Goal: Check status: Check status

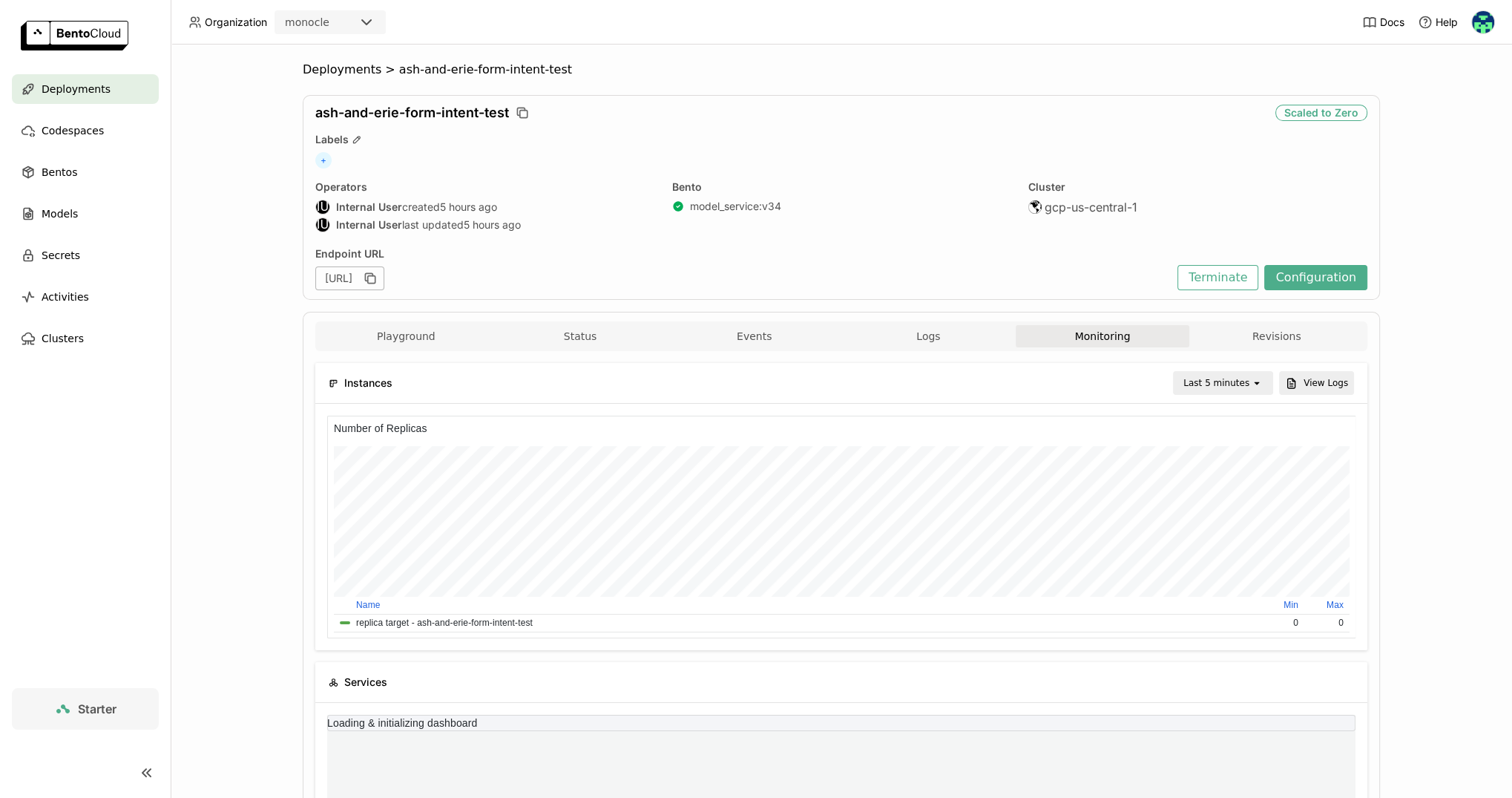
scroll to position [223, 342]
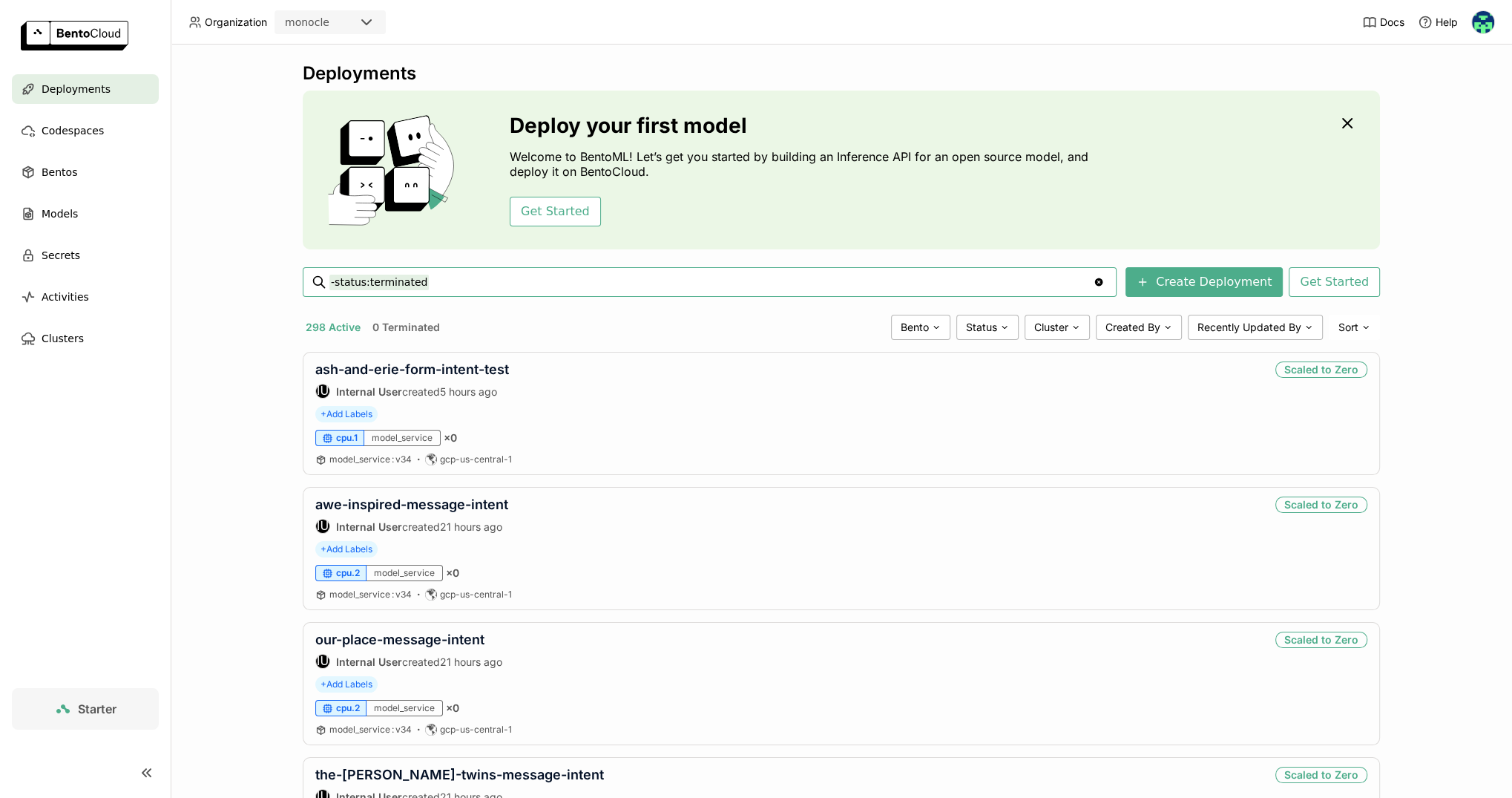
click at [84, 91] on span "Deployments" at bounding box center [76, 89] width 69 height 18
click at [629, 280] on input "-status:terminated" at bounding box center [712, 282] width 763 height 24
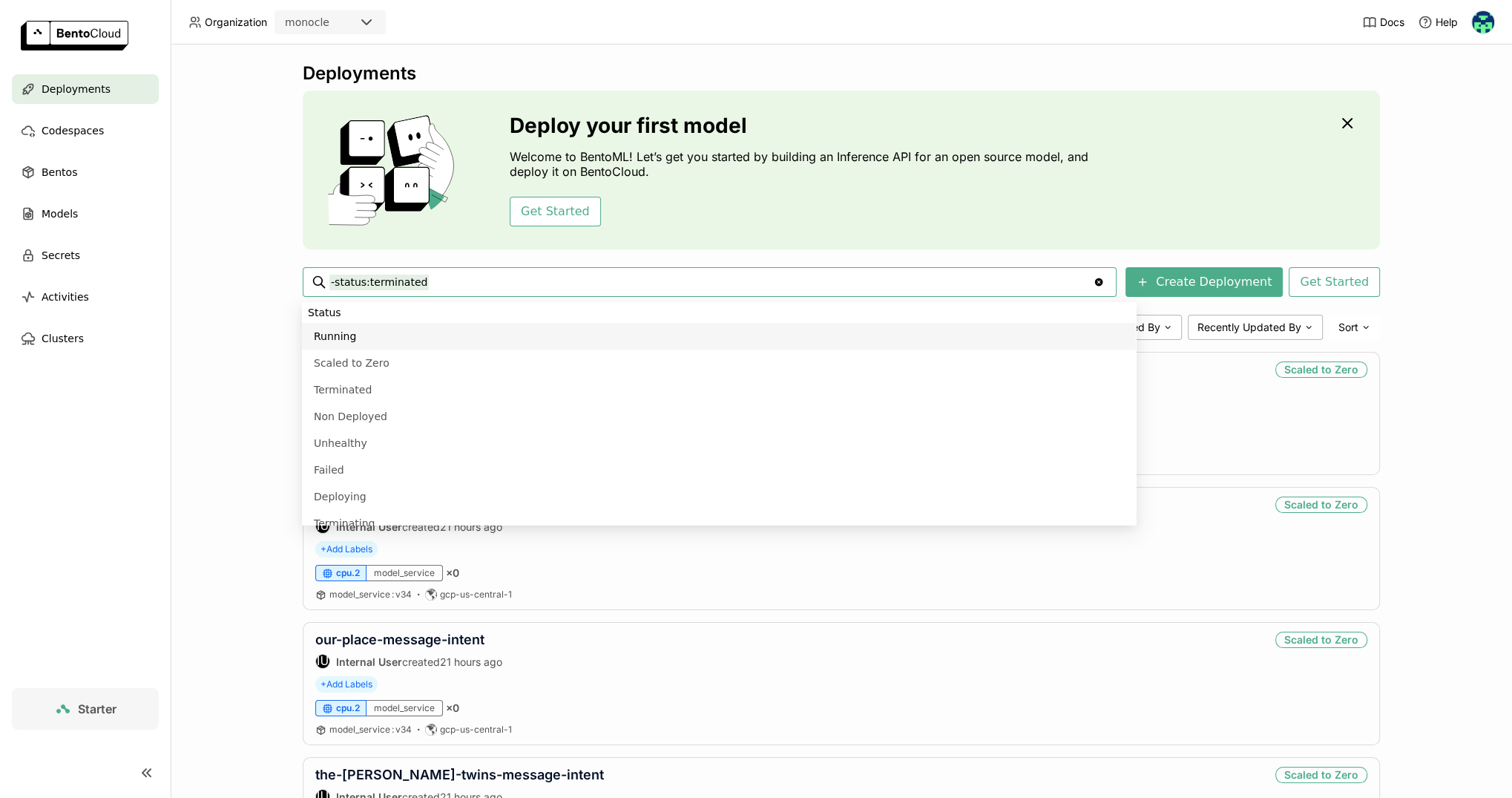
click at [249, 238] on div "Deployments Deploy your first model Welcome to BentoML! Let’s get you started b…" at bounding box center [841, 421] width 1341 height 753
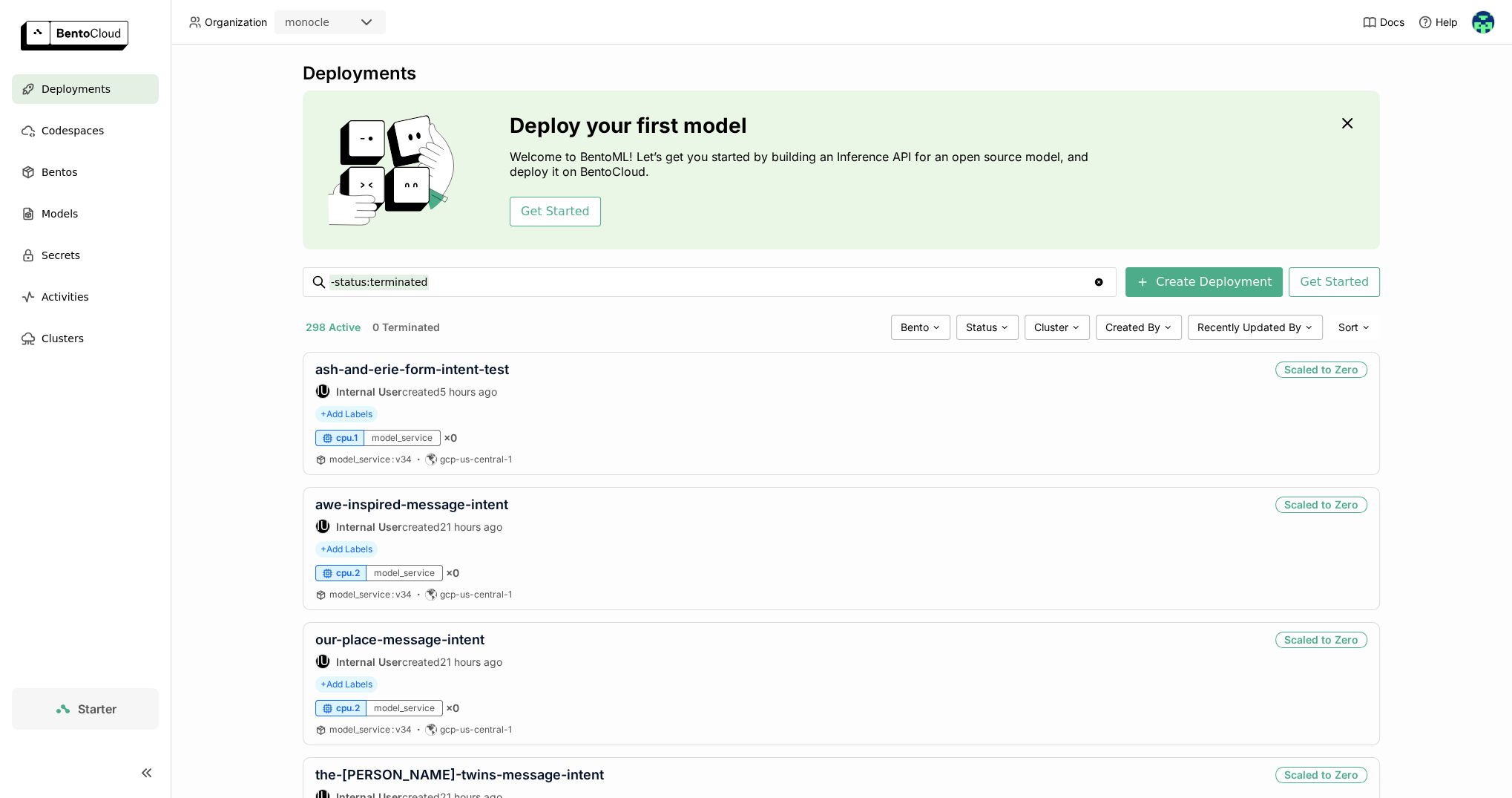
click at [767, 282] on input "-status:terminated" at bounding box center [712, 282] width 763 height 24
type input "-"
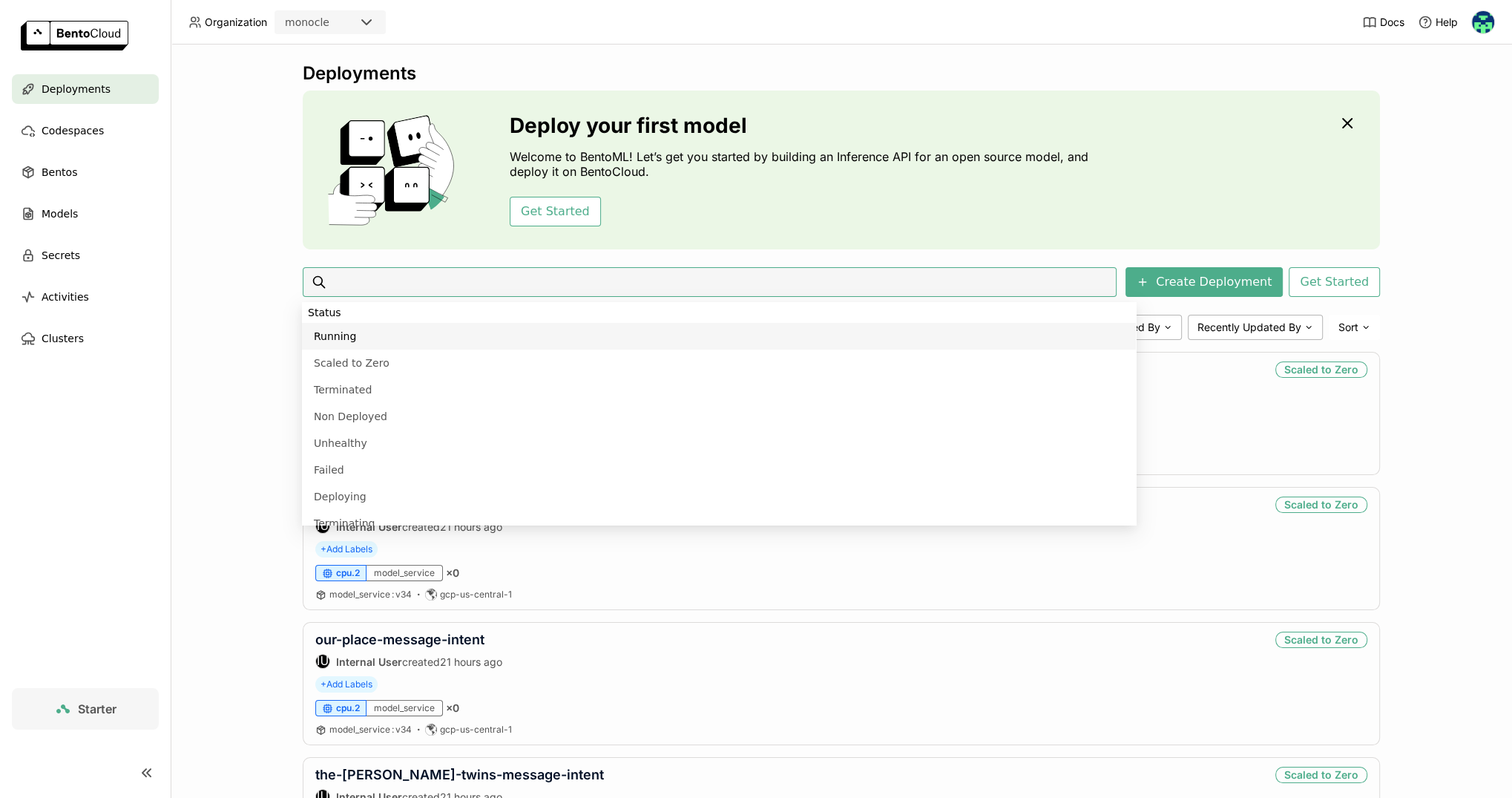
scroll to position [11, 0]
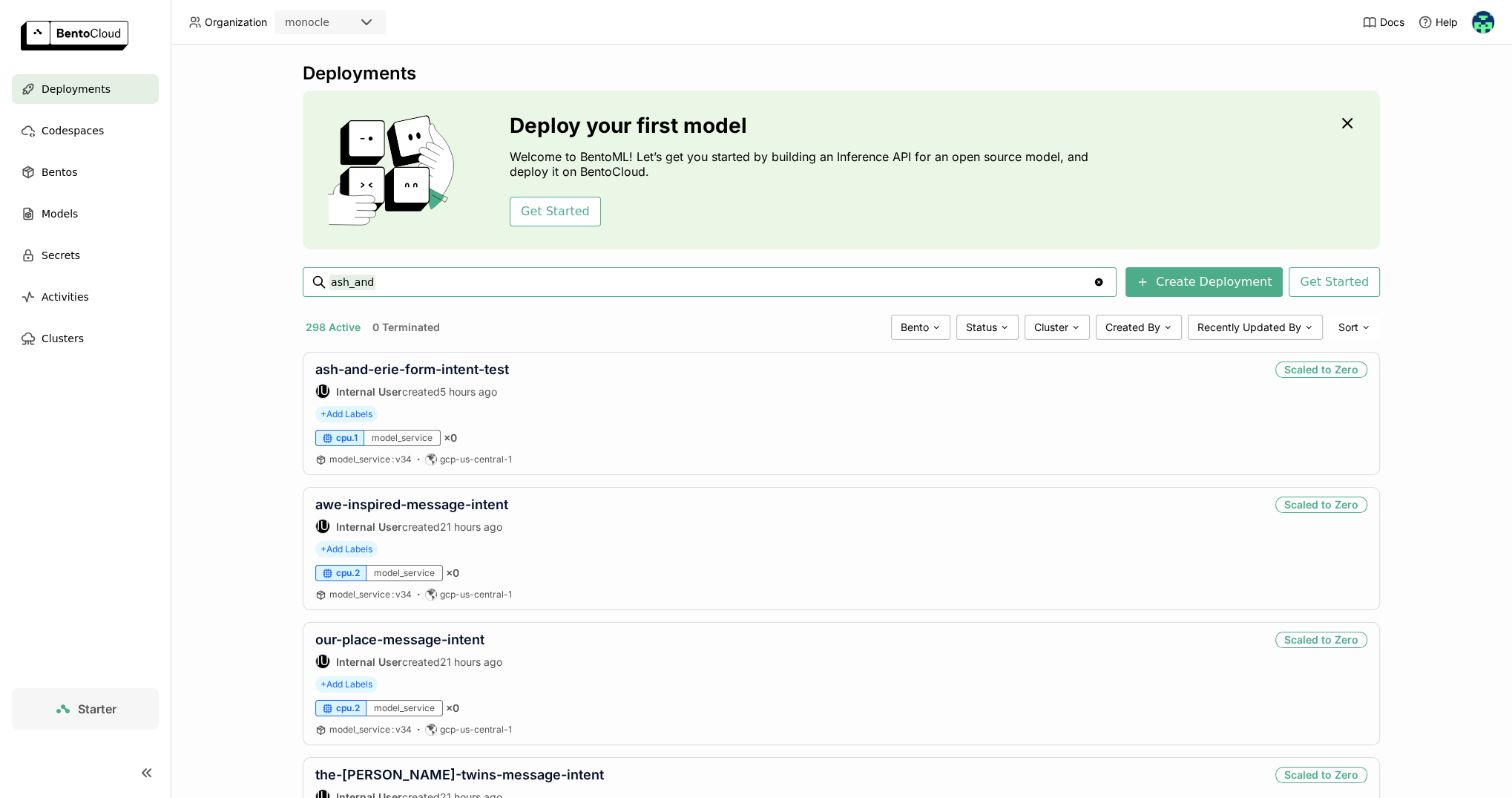
type input "ash_and"
click at [453, 503] on link "ash-and-erie-message-intent" at bounding box center [412, 504] width 192 height 16
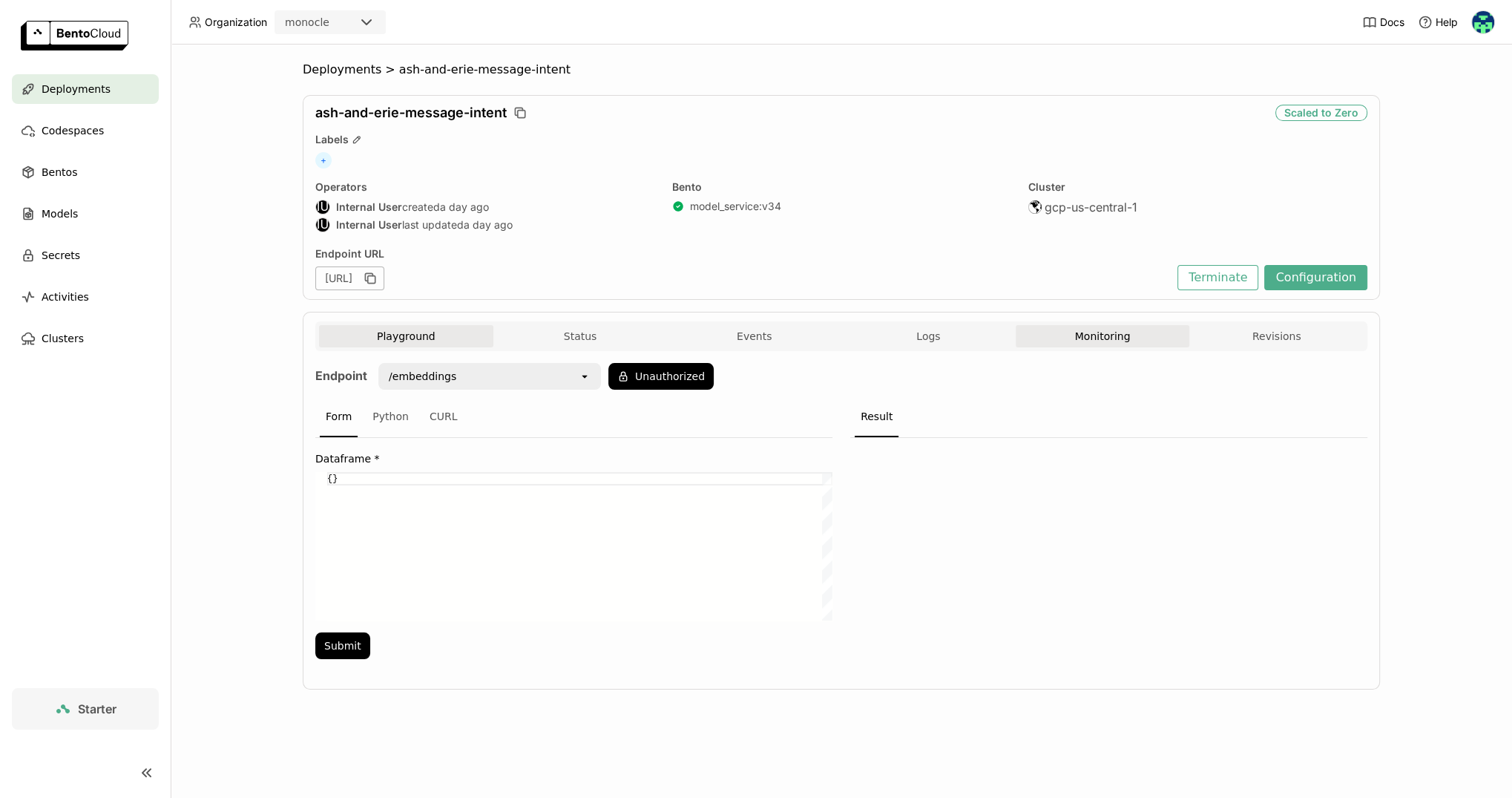
click at [1105, 340] on button "Monitoring" at bounding box center [1103, 335] width 174 height 22
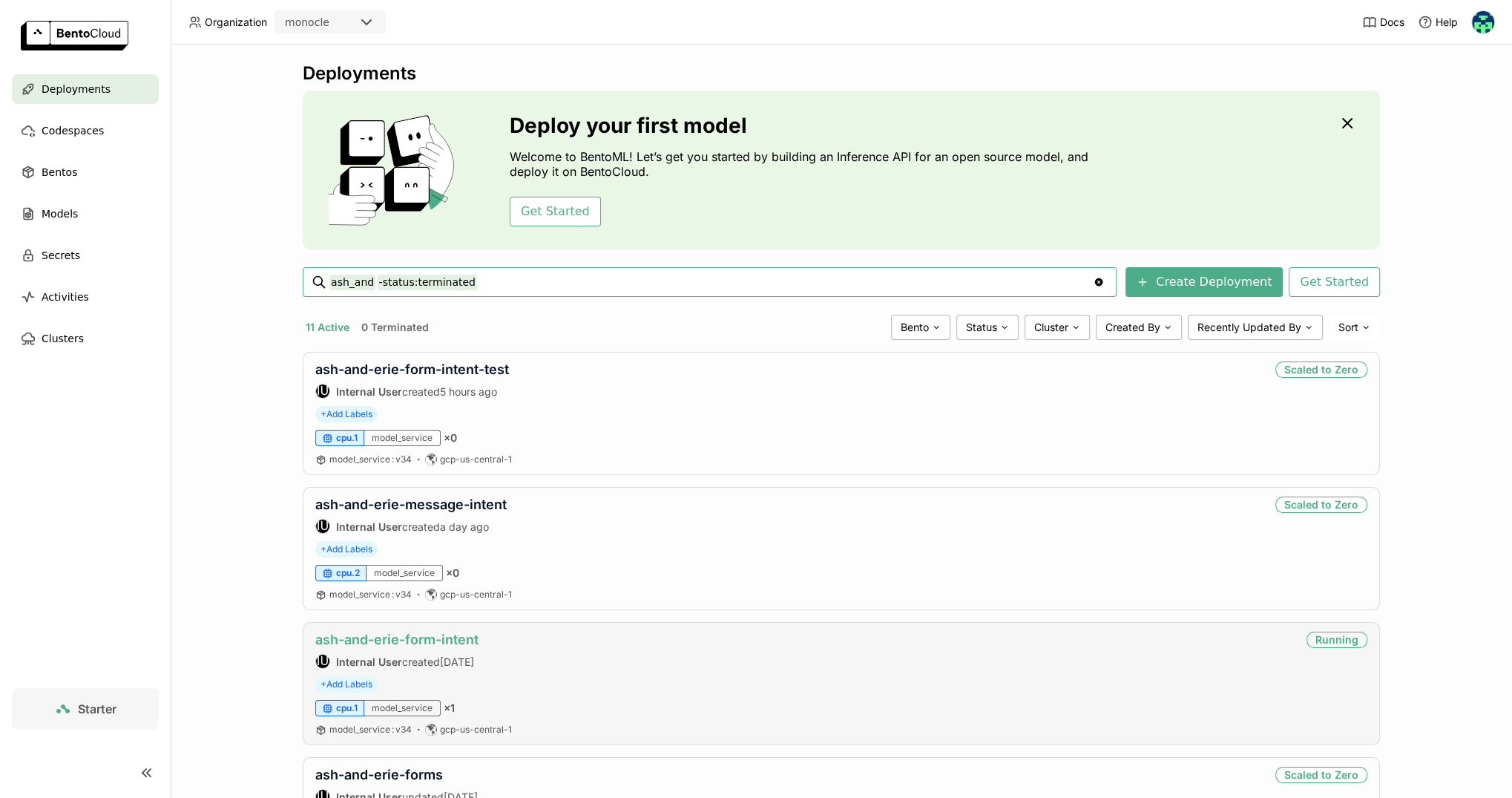
click at [451, 639] on link "ash-and-erie-form-intent" at bounding box center [398, 640] width 164 height 16
